Goal: Navigation & Orientation: Find specific page/section

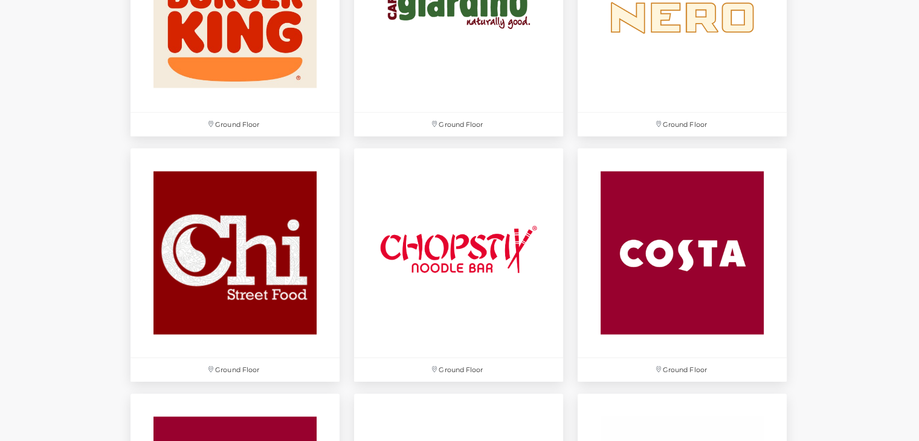
scroll to position [2600, 0]
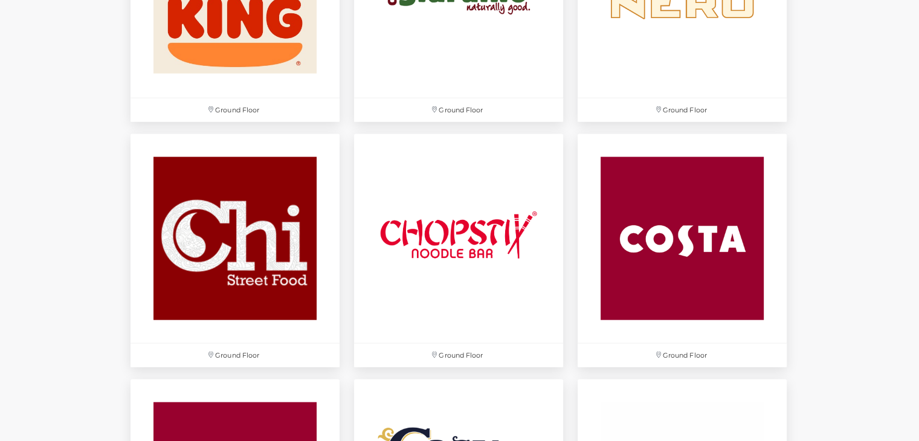
click at [910, 210] on html "Skip to Navigation Skip to Content Toggle navigation .st5{fill:none;stroke:#FFF…" at bounding box center [459, 403] width 919 height 6006
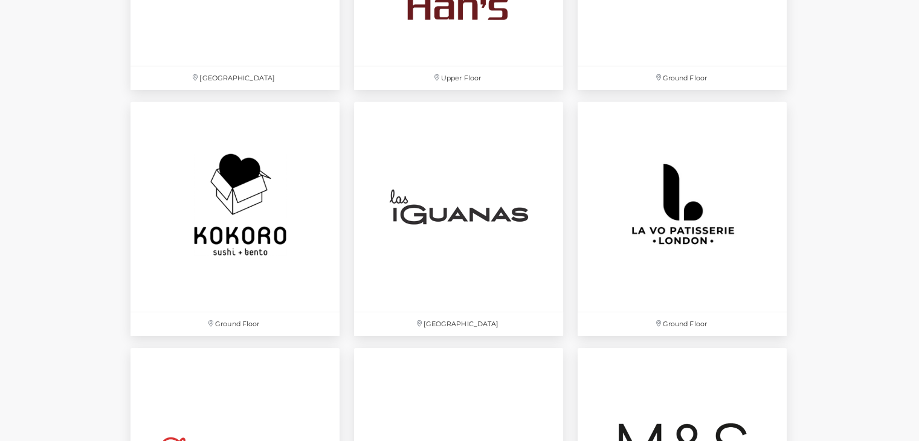
scroll to position [3852, 0]
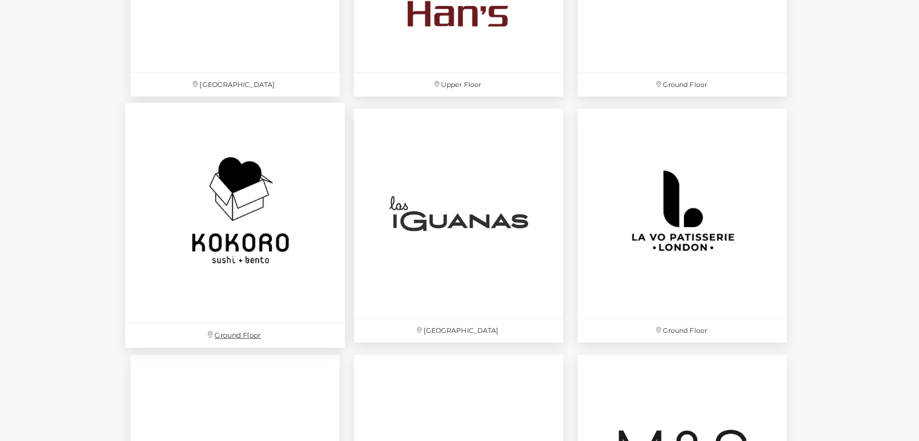
click at [246, 332] on p "Ground Floor" at bounding box center [235, 335] width 220 height 25
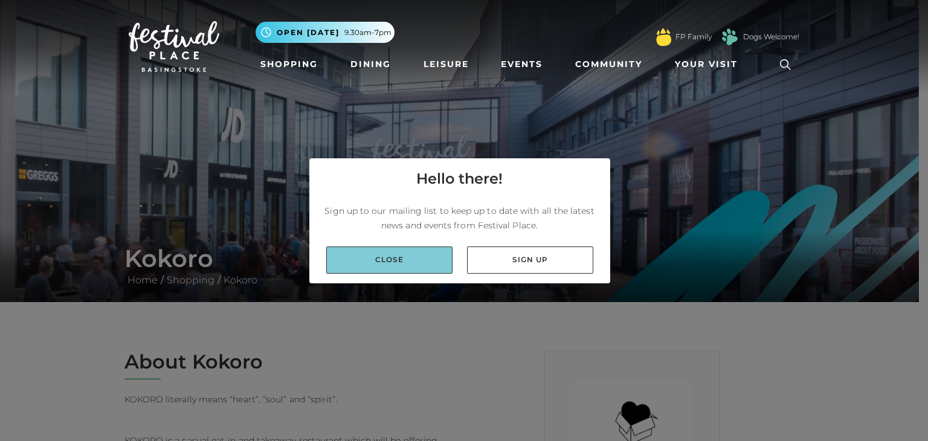
click at [365, 263] on link "Close" at bounding box center [389, 259] width 126 height 27
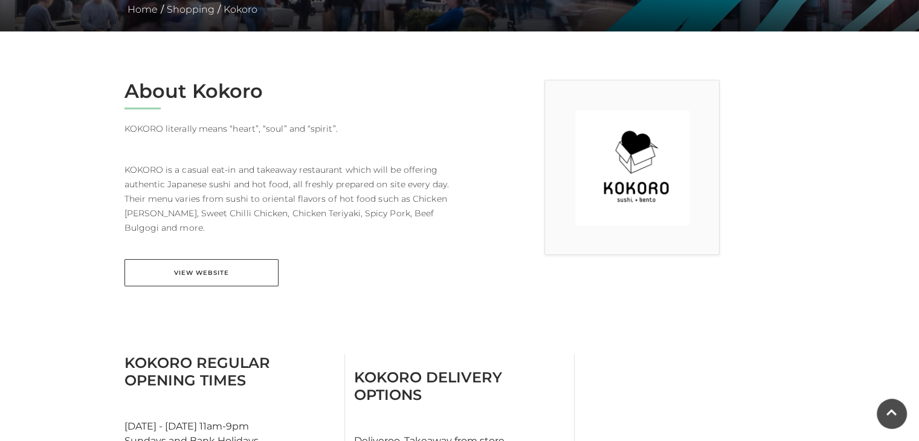
scroll to position [300, 0]
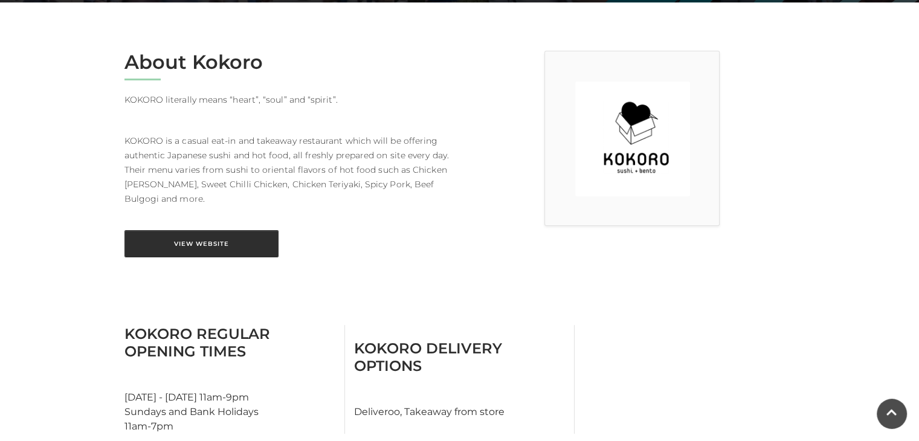
click at [211, 246] on link "View Website" at bounding box center [201, 243] width 154 height 27
